Goal: Task Accomplishment & Management: Manage account settings

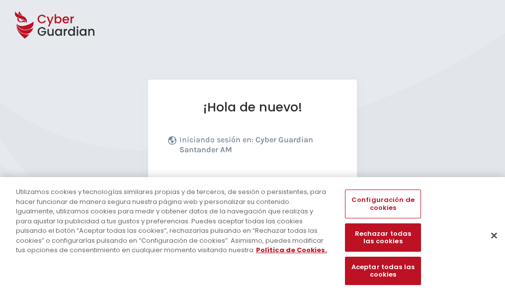
scroll to position [122, 0]
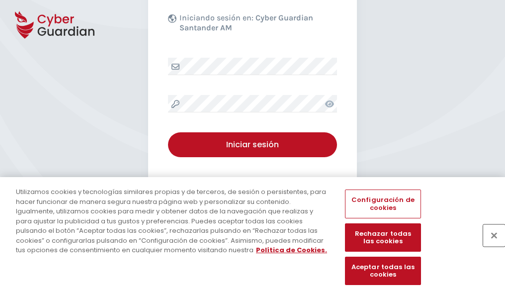
click at [489, 246] on button "Cerrar" at bounding box center [494, 235] width 22 height 22
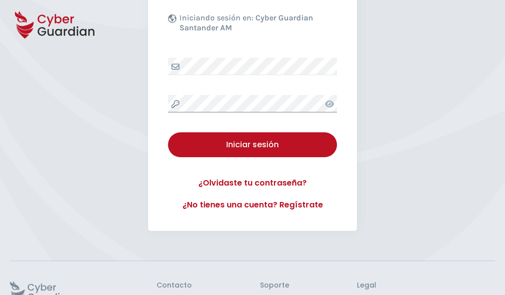
scroll to position [193, 0]
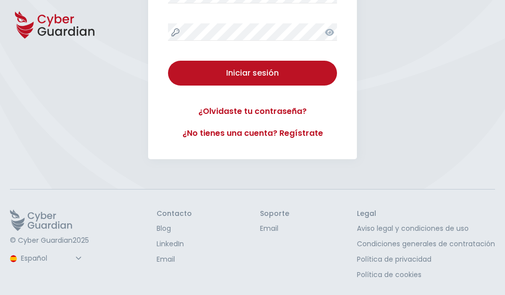
click at [168, 61] on button "Iniciar sesión" at bounding box center [252, 73] width 169 height 25
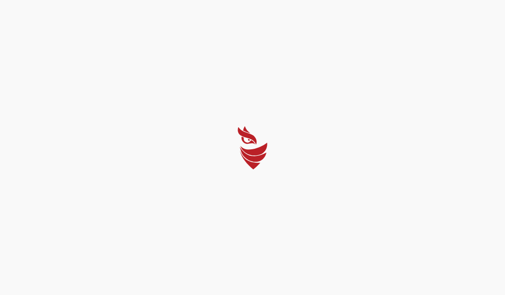
select select "Português (BR)"
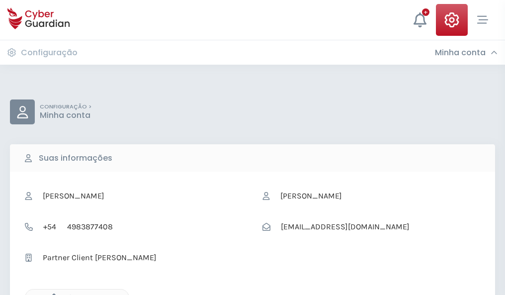
click at [51, 294] on icon "button" at bounding box center [51, 297] width 8 height 8
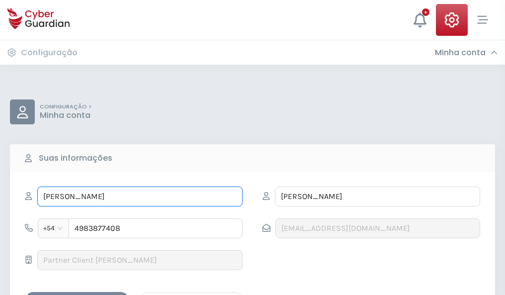
click at [140, 196] on input "AMÍLCAR" at bounding box center [139, 196] width 205 height 20
type input "A"
type input "Ciriaco"
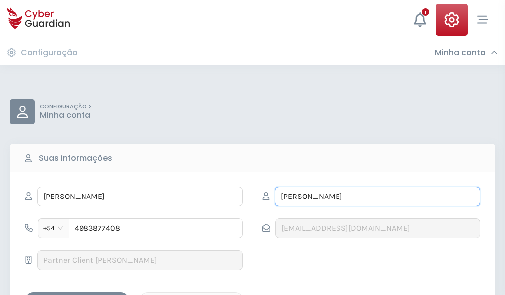
click at [377, 196] on input "BENAVENTE" at bounding box center [377, 196] width 205 height 20
type input "B"
type input "Iborra"
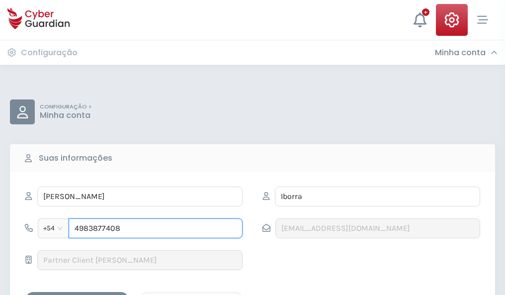
click at [156, 228] on input "4983877408" at bounding box center [156, 228] width 174 height 20
type input "4"
type input "4706154015"
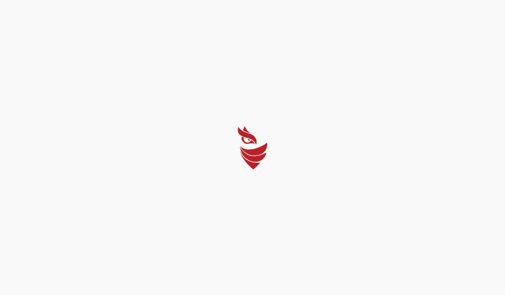
select select "Português (BR)"
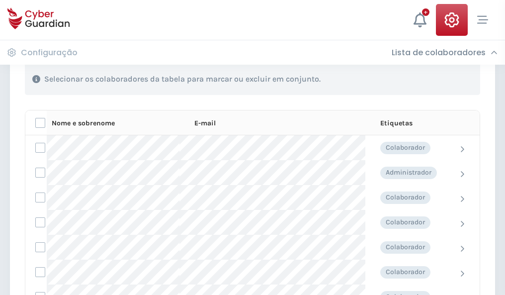
scroll to position [426, 0]
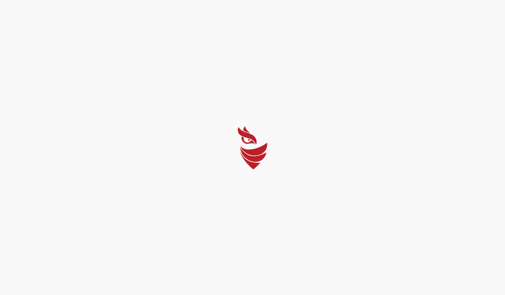
select select "Português (BR)"
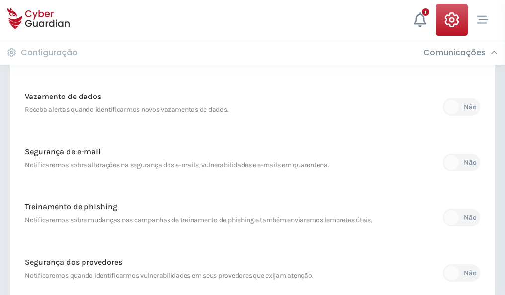
scroll to position [524, 0]
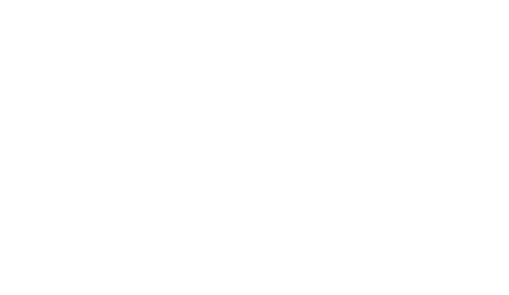
select select "Português (BR)"
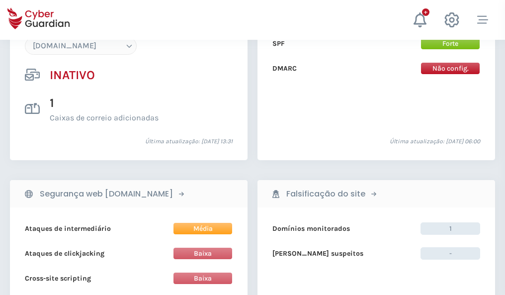
scroll to position [936, 0]
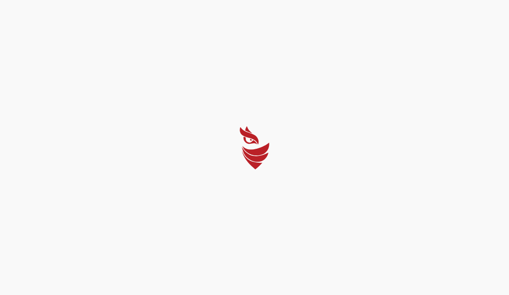
select select "Português (BR)"
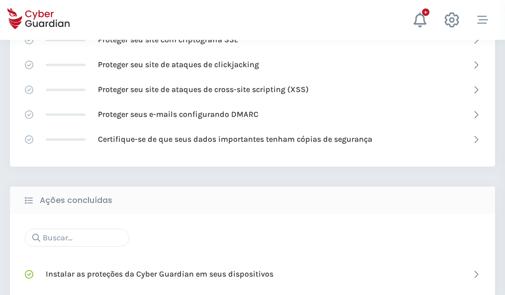
scroll to position [662, 0]
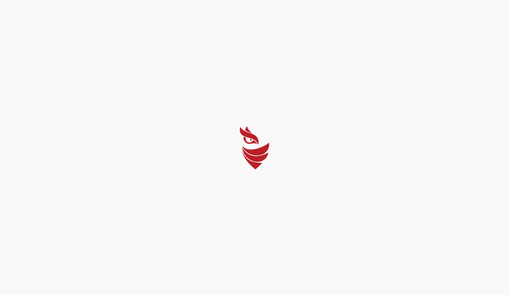
select select "Português (BR)"
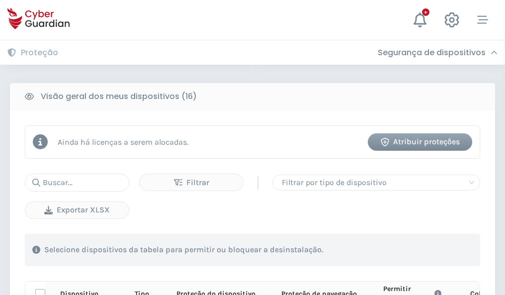
scroll to position [879, 0]
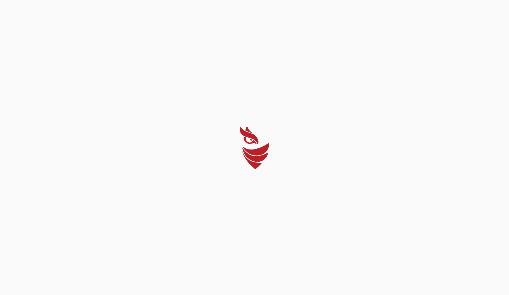
select select "Português (BR)"
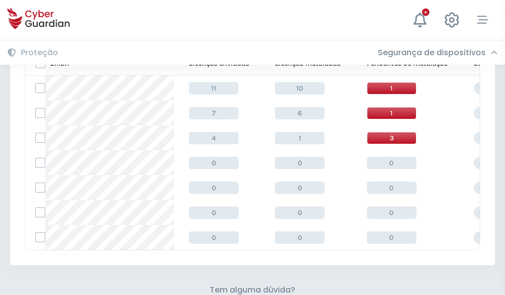
scroll to position [437, 0]
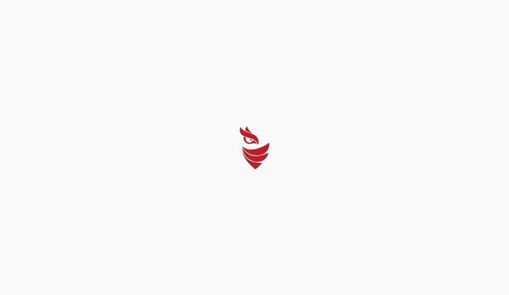
select select "Português (BR)"
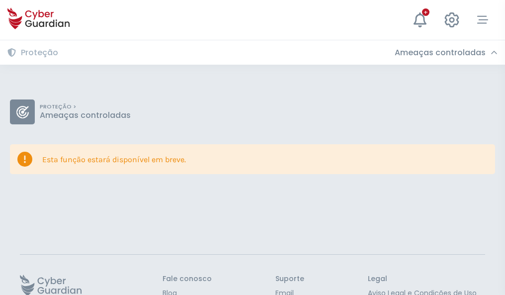
scroll to position [65, 0]
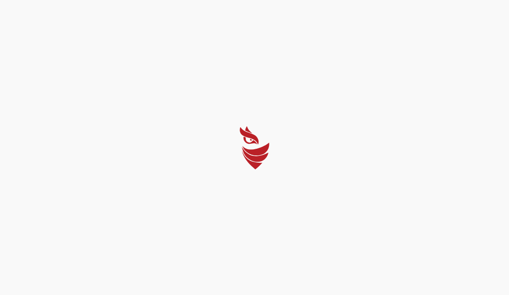
select select "Português (BR)"
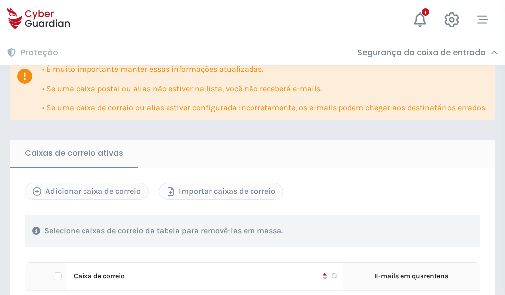
scroll to position [584, 0]
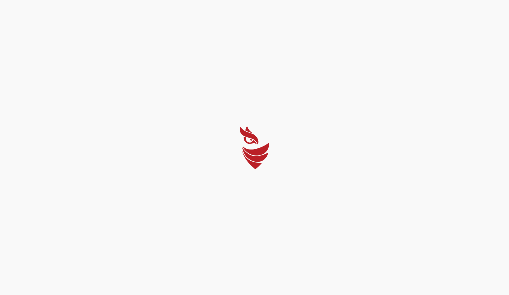
select select "Português (BR)"
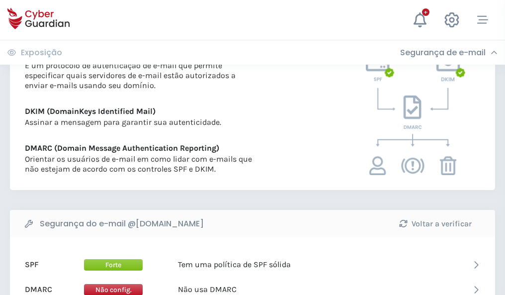
scroll to position [537, 0]
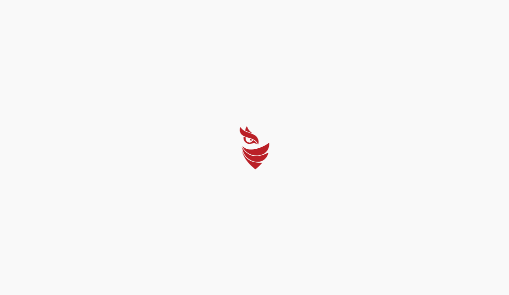
select select "Português (BR)"
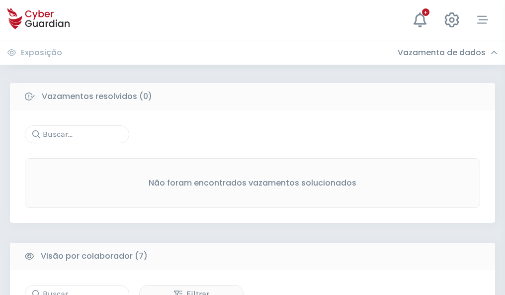
scroll to position [822, 0]
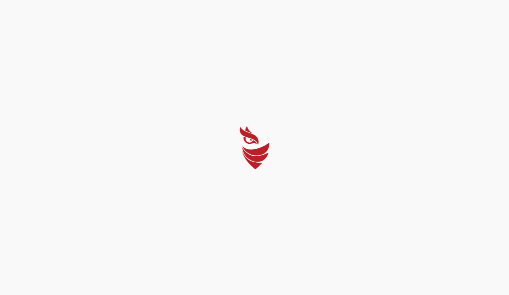
select select "Português (BR)"
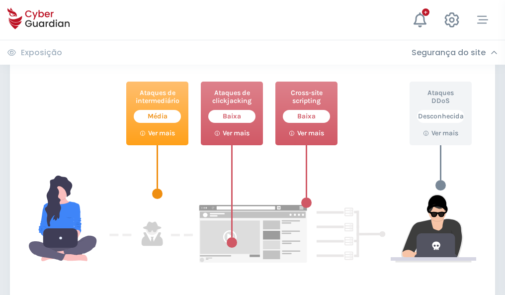
scroll to position [541, 0]
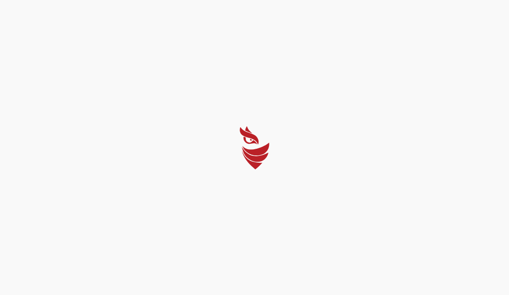
select select "Português (BR)"
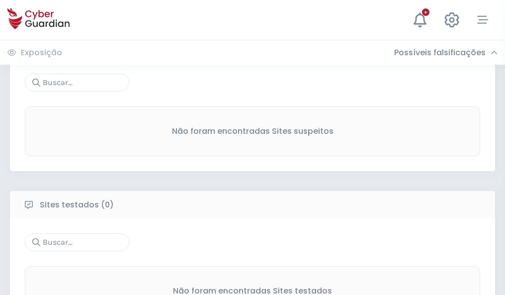
scroll to position [520, 0]
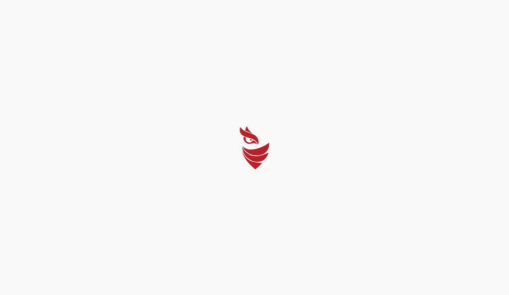
select select "Português (BR)"
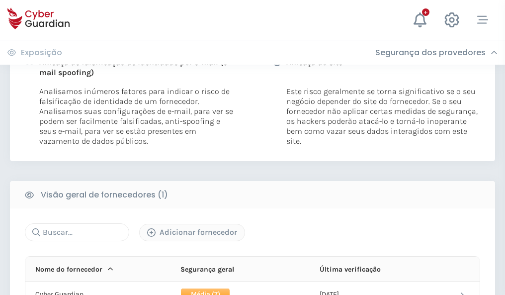
scroll to position [507, 0]
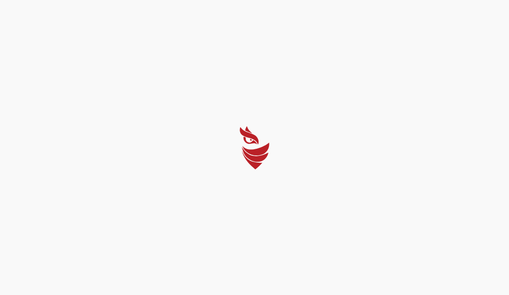
select select "Português (BR)"
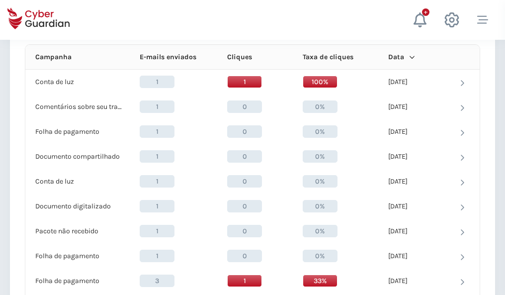
scroll to position [892, 0]
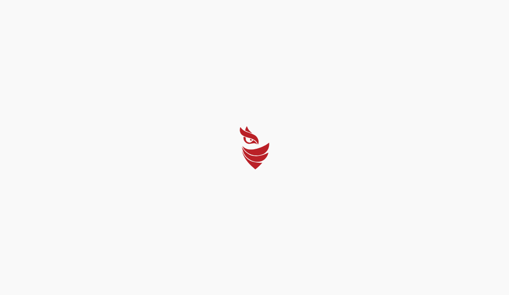
select select "Português (BR)"
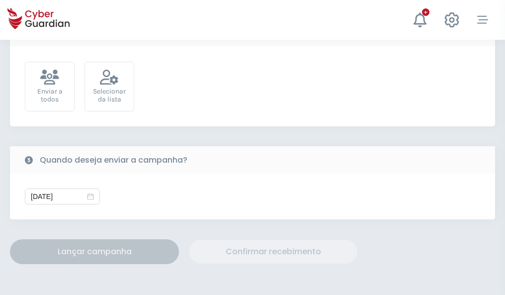
scroll to position [364, 0]
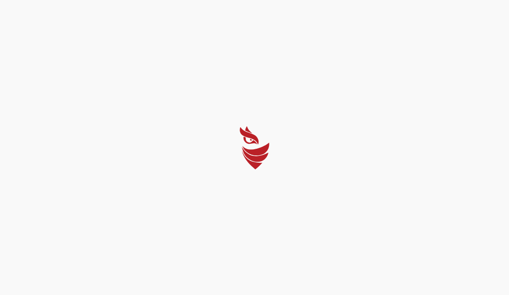
select select "Português (BR)"
